Goal: Check status: Check status

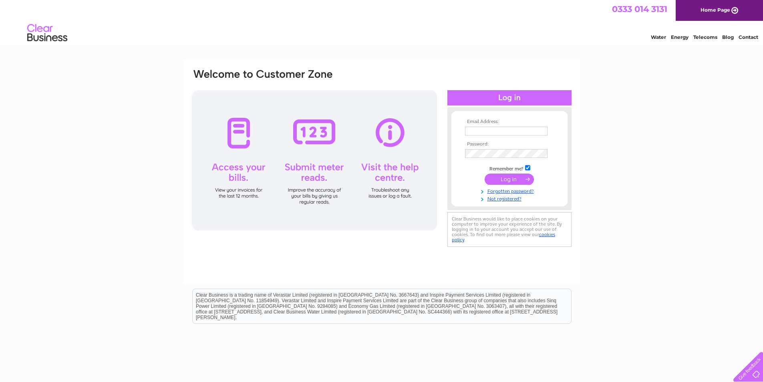
type input "[EMAIL_ADDRESS][DOMAIN_NAME]"
click at [519, 179] on input "submit" at bounding box center [509, 178] width 49 height 11
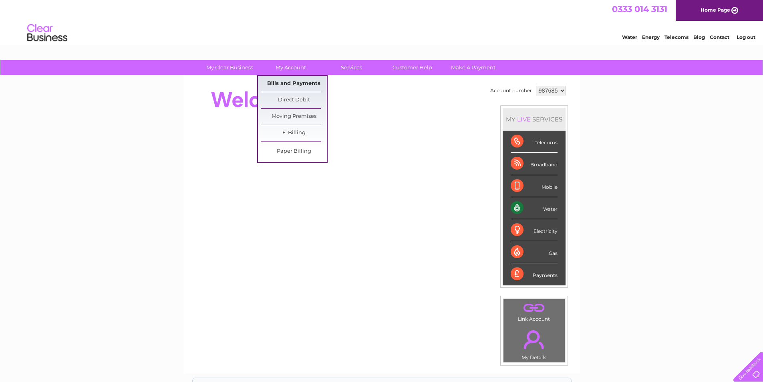
click at [298, 81] on link "Bills and Payments" at bounding box center [294, 84] width 66 height 16
